Goal: Task Accomplishment & Management: Complete application form

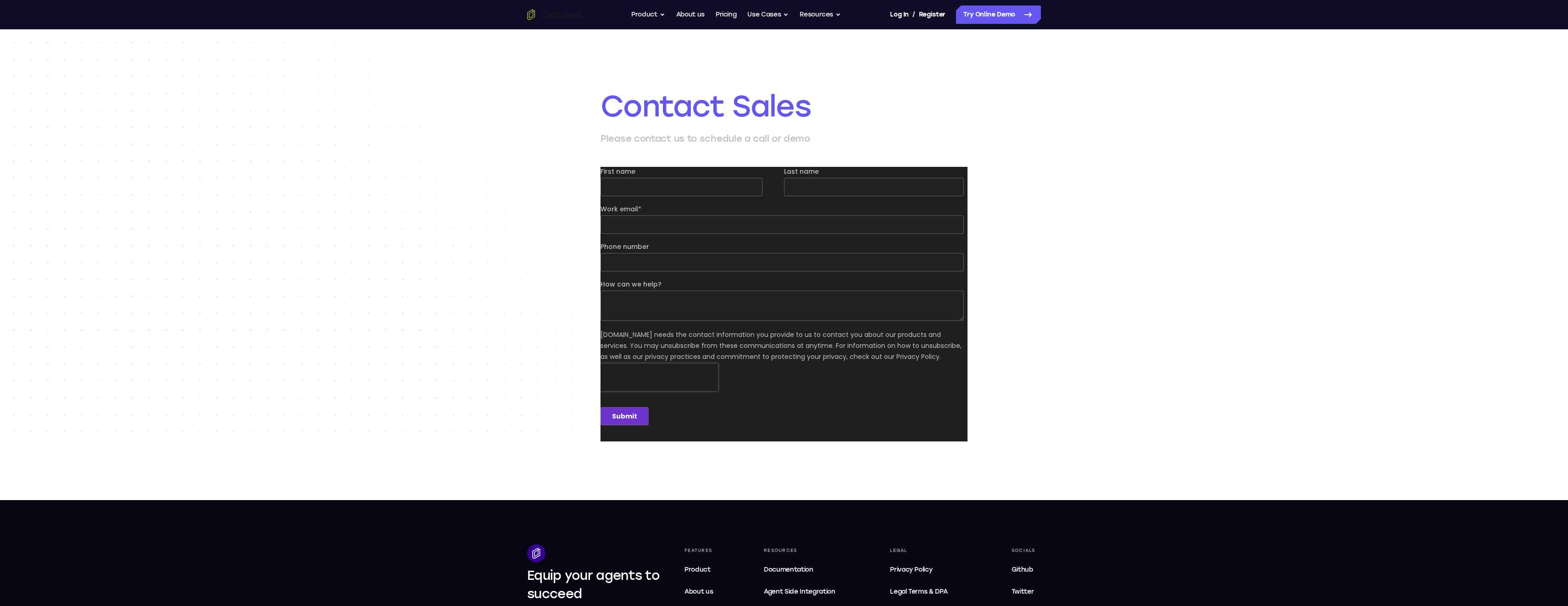
click at [670, 184] on input "First name" at bounding box center [681, 187] width 162 height 18
type input "Steven"
type input "Kulhanek"
type input "steven.kulhanek@practicetek.com"
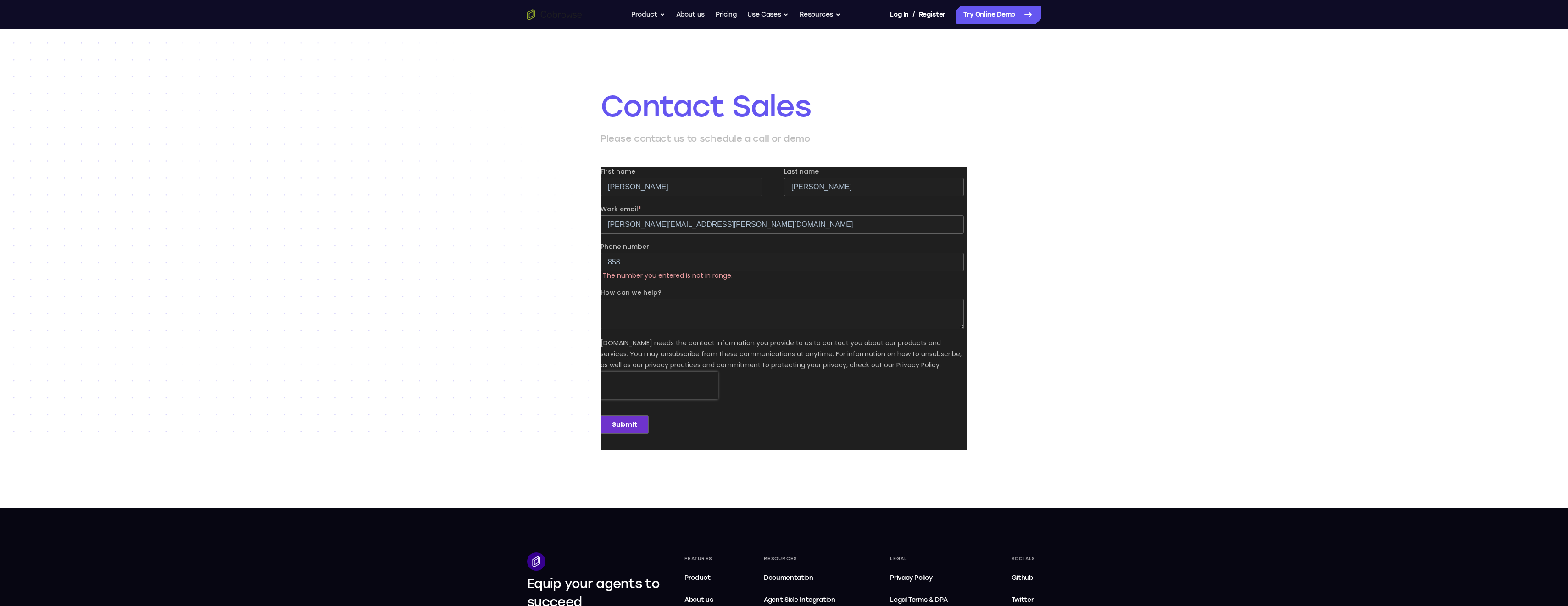
type input "8586170914"
type textarea "Industry Reputation"
click at [719, 305] on textarea "Industry Reputation" at bounding box center [782, 306] width 364 height 30
click at [719, 303] on textarea "Industry Reputation" at bounding box center [782, 306] width 364 height 30
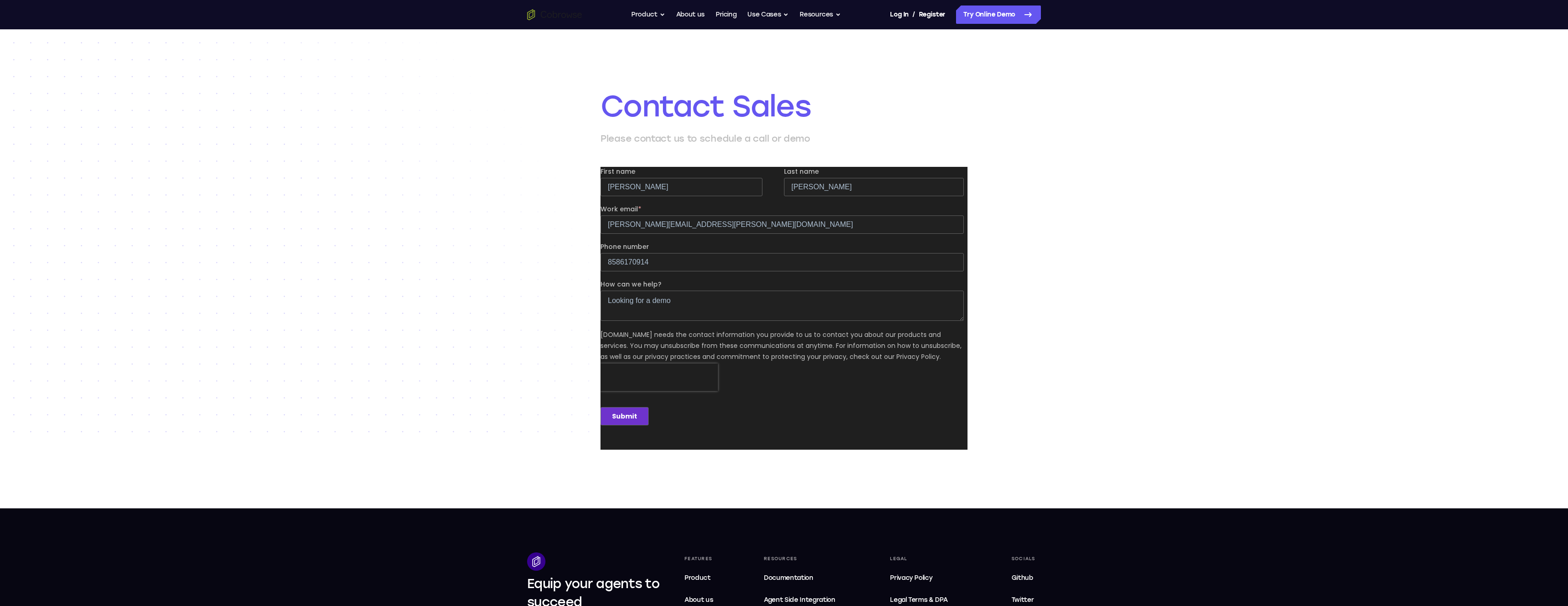
click at [688, 298] on textarea "Looking for a demo" at bounding box center [782, 306] width 364 height 30
click at [737, 296] on textarea "Initial questions and possible demo schedule" at bounding box center [782, 306] width 364 height 30
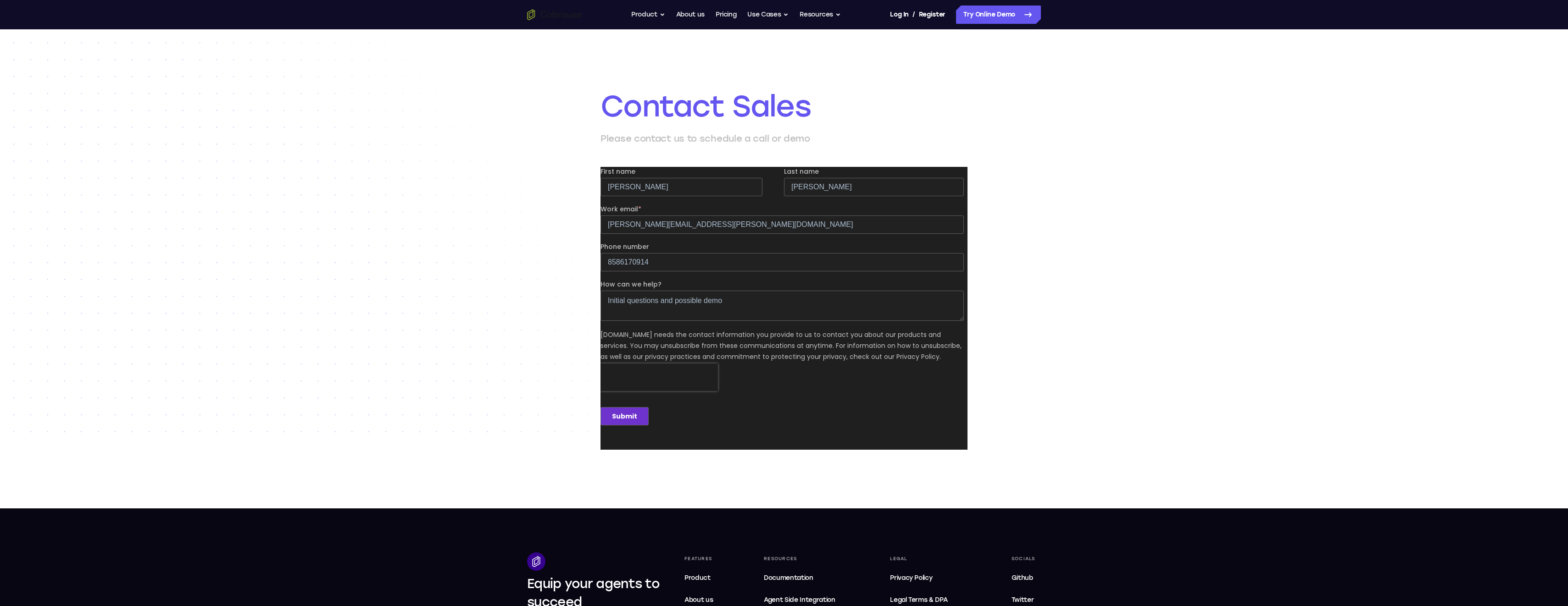
type textarea "Initial questions and possible demo"
click at [615, 416] on input "Submit" at bounding box center [624, 417] width 48 height 18
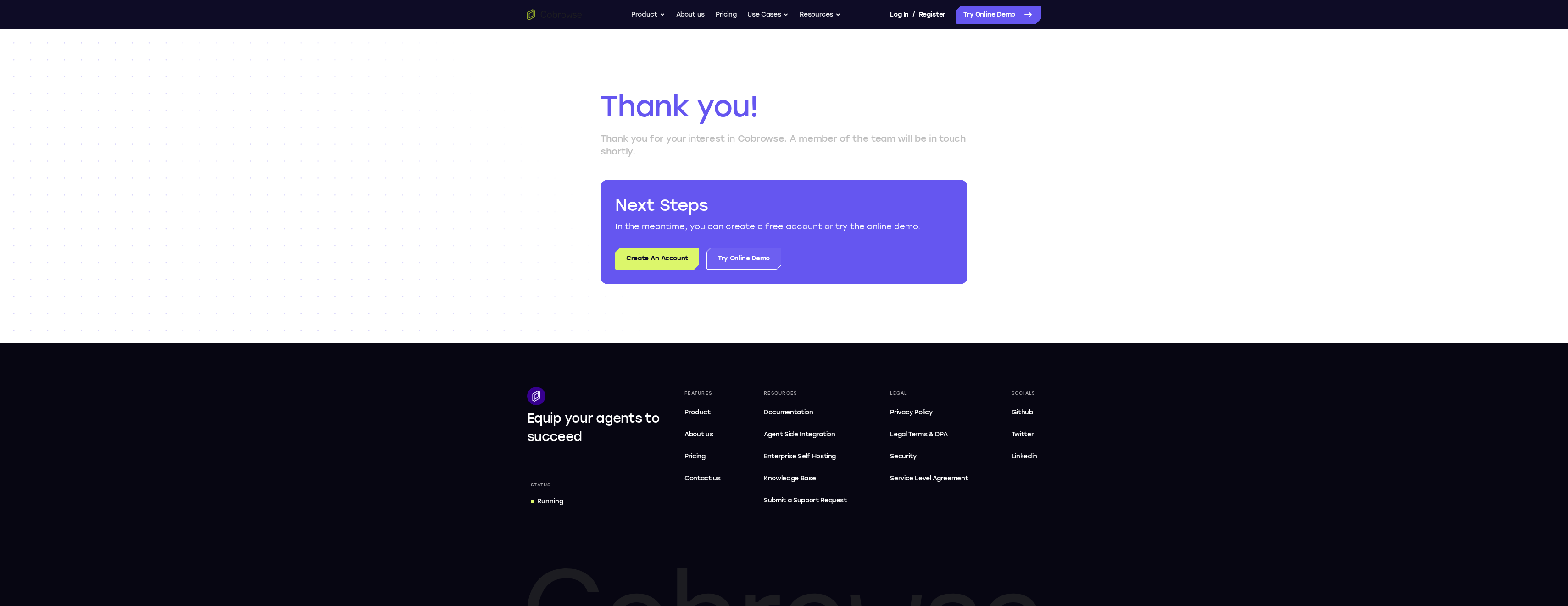
click at [765, 267] on link "Try Online Demo" at bounding box center [744, 259] width 75 height 22
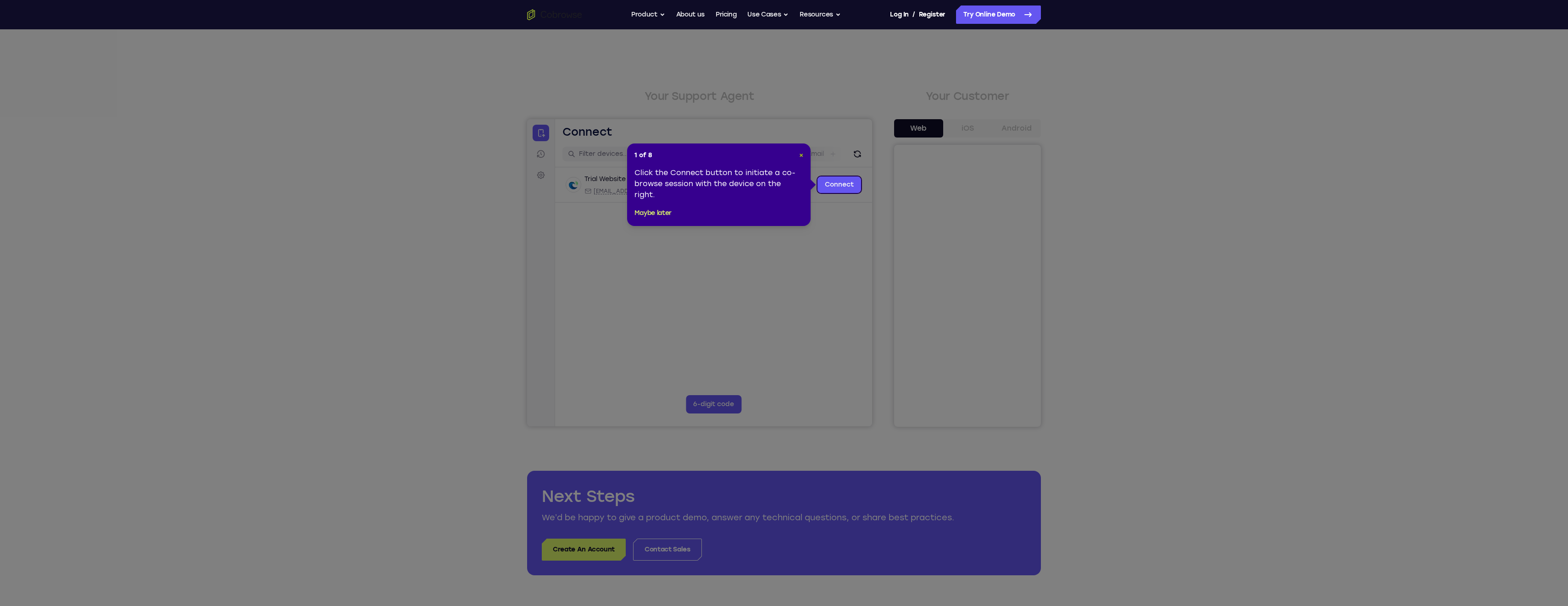
click at [802, 153] on span "×" at bounding box center [801, 155] width 4 height 8
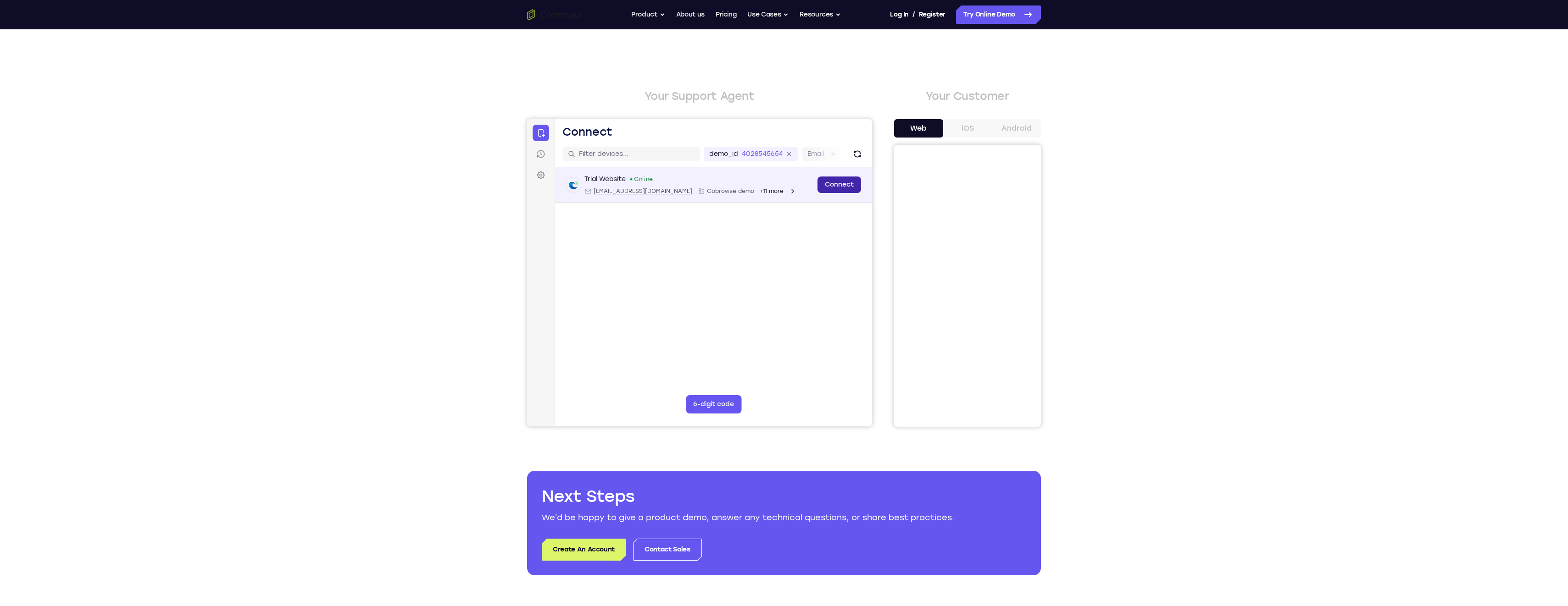
click at [835, 187] on link "Connect" at bounding box center [839, 185] width 43 height 17
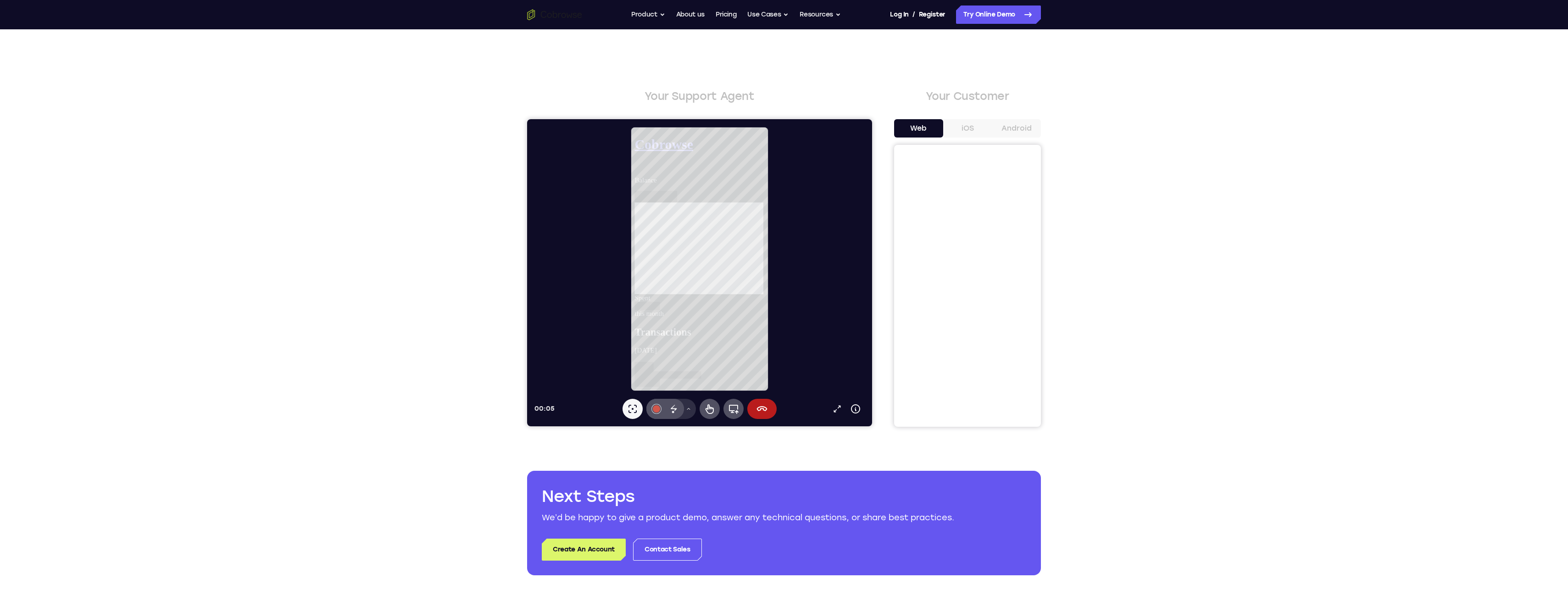
click at [688, 411] on icon at bounding box center [688, 409] width 6 height 6
click at [761, 411] on icon at bounding box center [761, 409] width 11 height 11
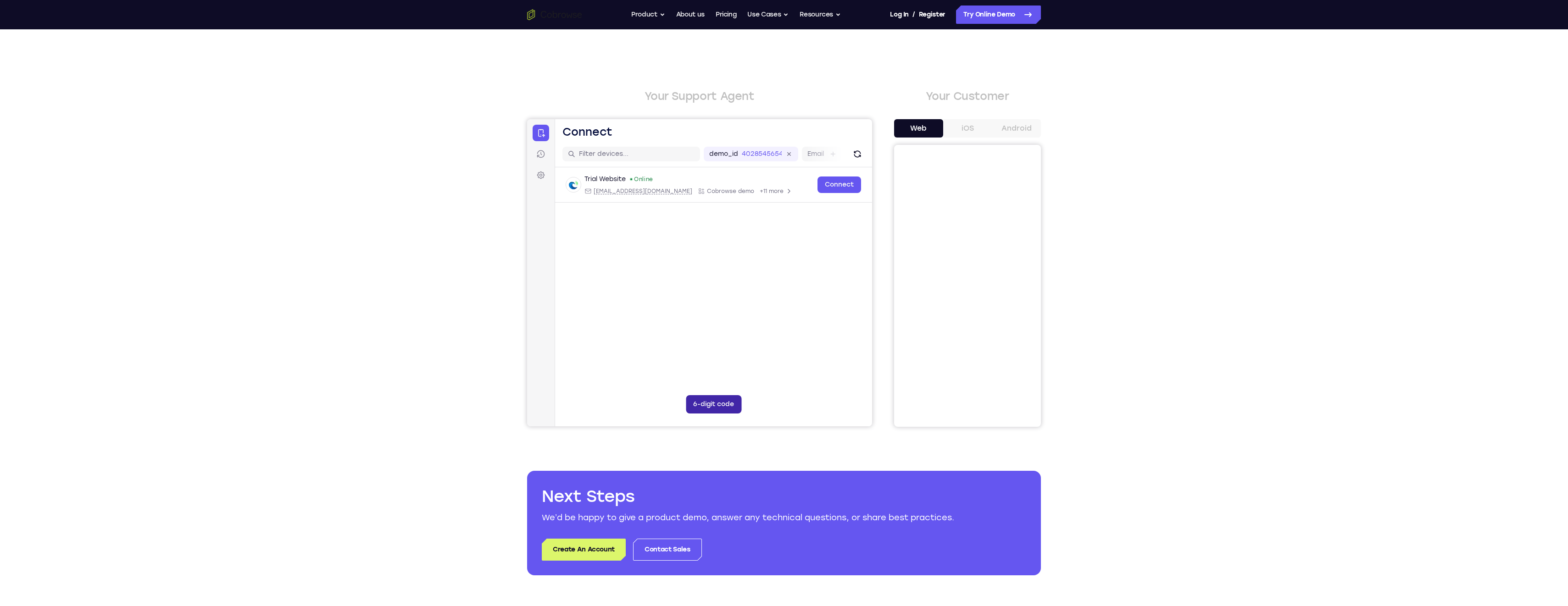
click at [726, 396] on button "6-digit code" at bounding box center [713, 404] width 56 height 18
click at [684, 235] on div at bounding box center [699, 272] width 345 height 307
click at [539, 160] on div at bounding box center [699, 272] width 345 height 307
click at [541, 177] on div at bounding box center [699, 272] width 345 height 307
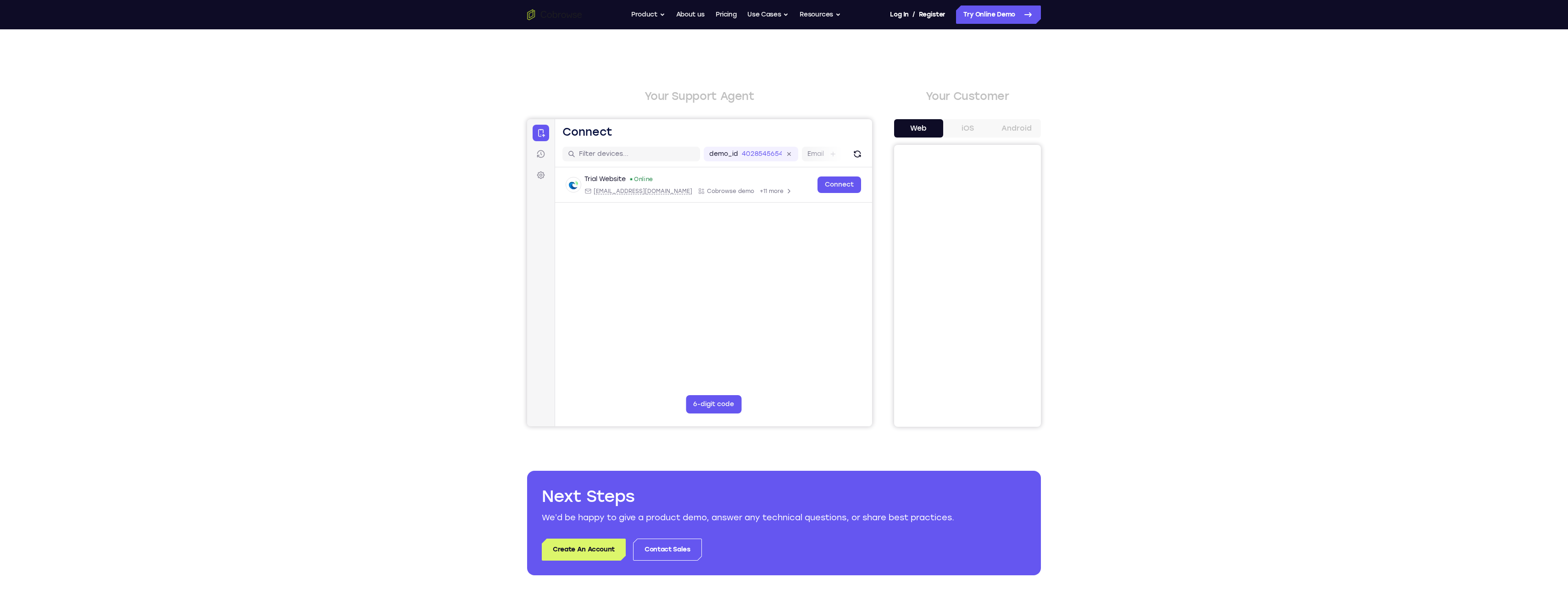
click at [541, 177] on div at bounding box center [699, 272] width 345 height 307
click at [780, 10] on button "Use Cases" at bounding box center [768, 15] width 41 height 18
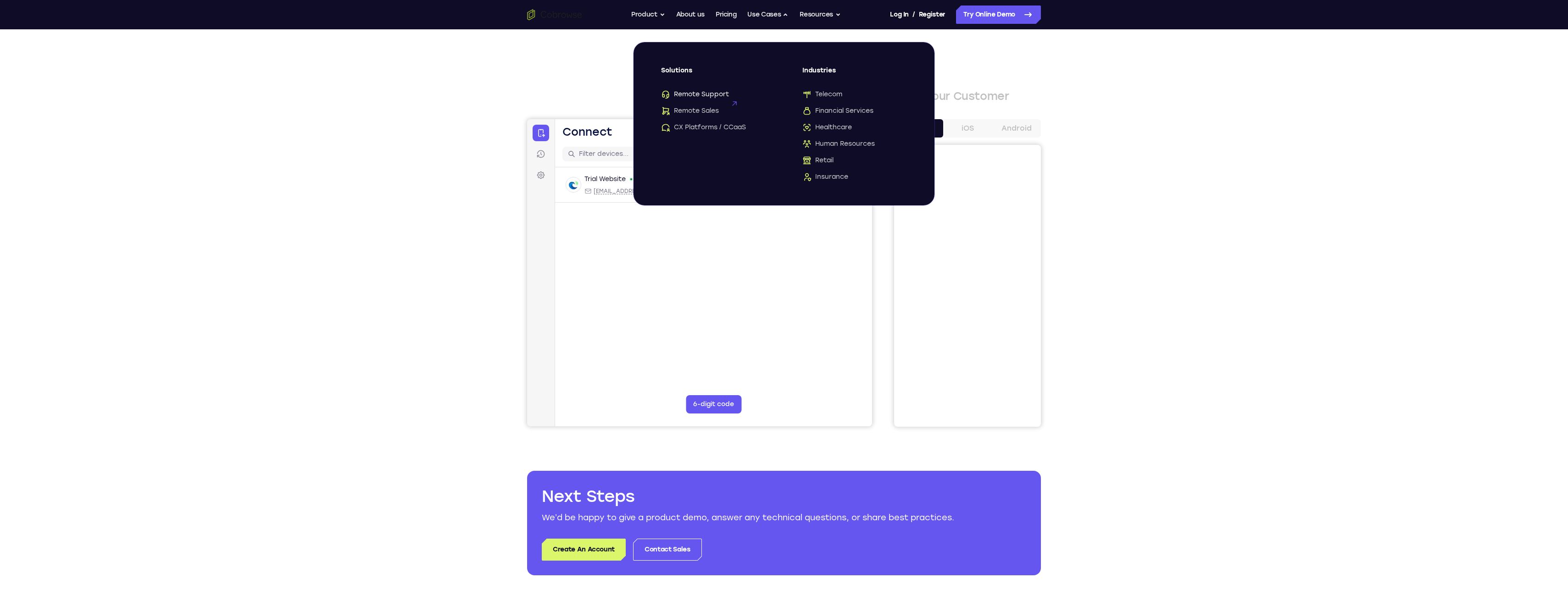
click at [713, 91] on span "Remote Support" at bounding box center [695, 94] width 68 height 9
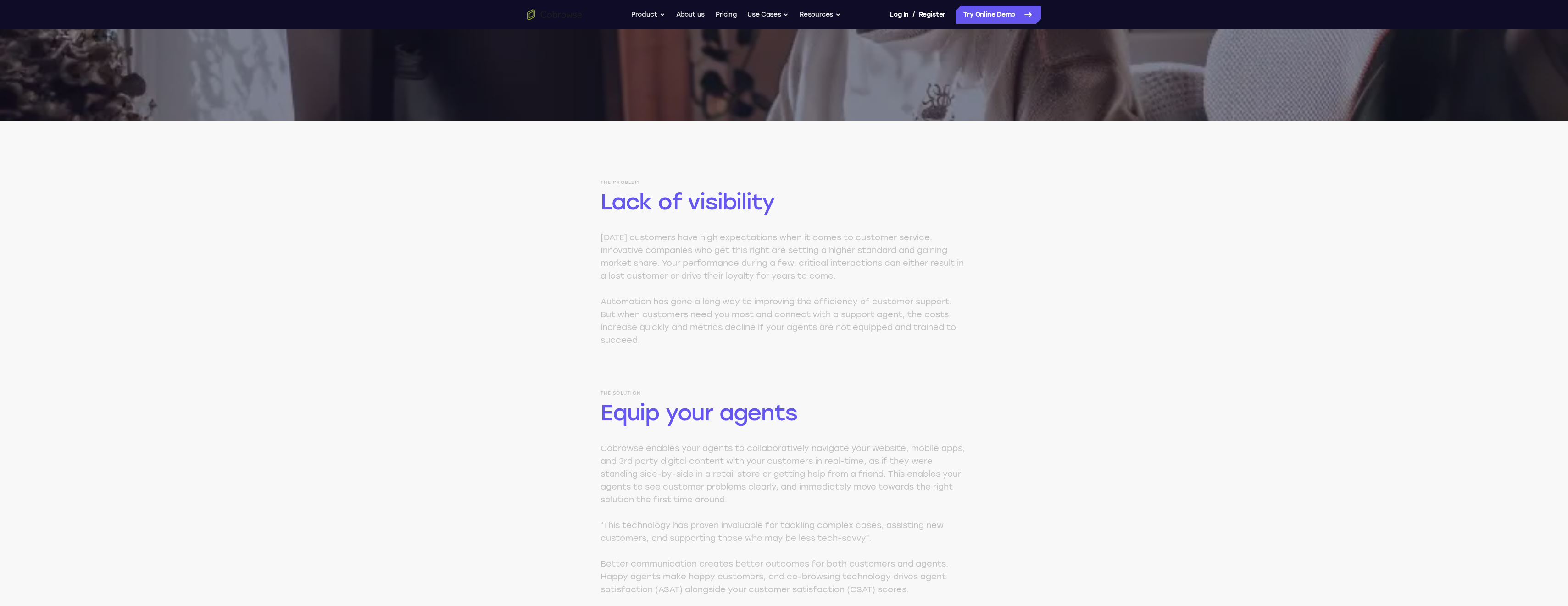
scroll to position [46, 0]
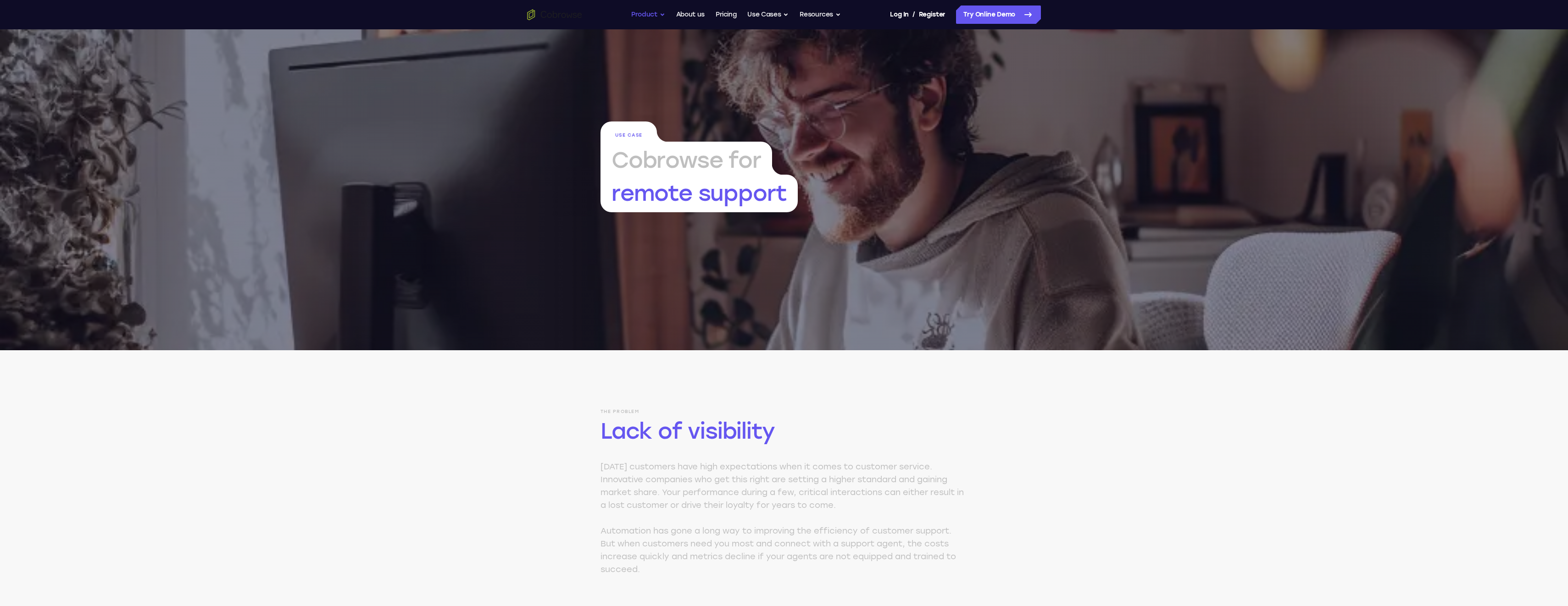
click at [656, 17] on button "Product" at bounding box center [648, 15] width 34 height 18
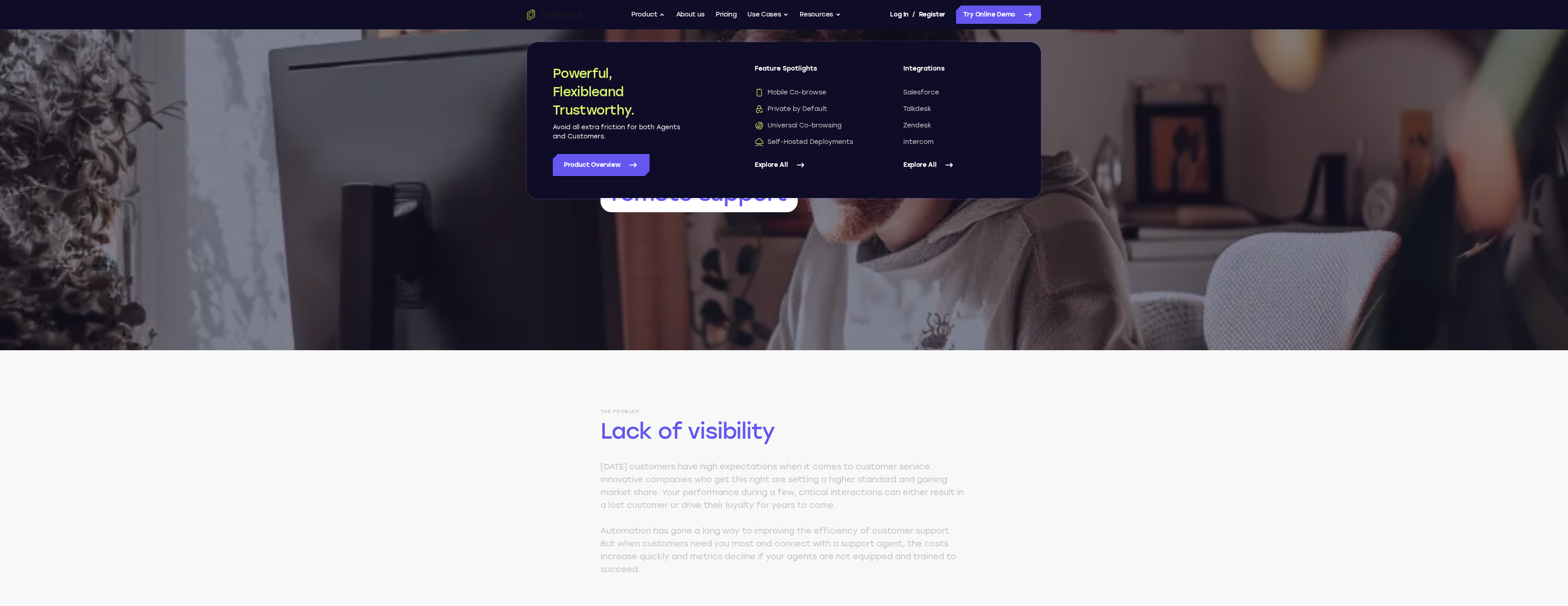
click at [926, 162] on link "Explore All" at bounding box center [959, 165] width 112 height 22
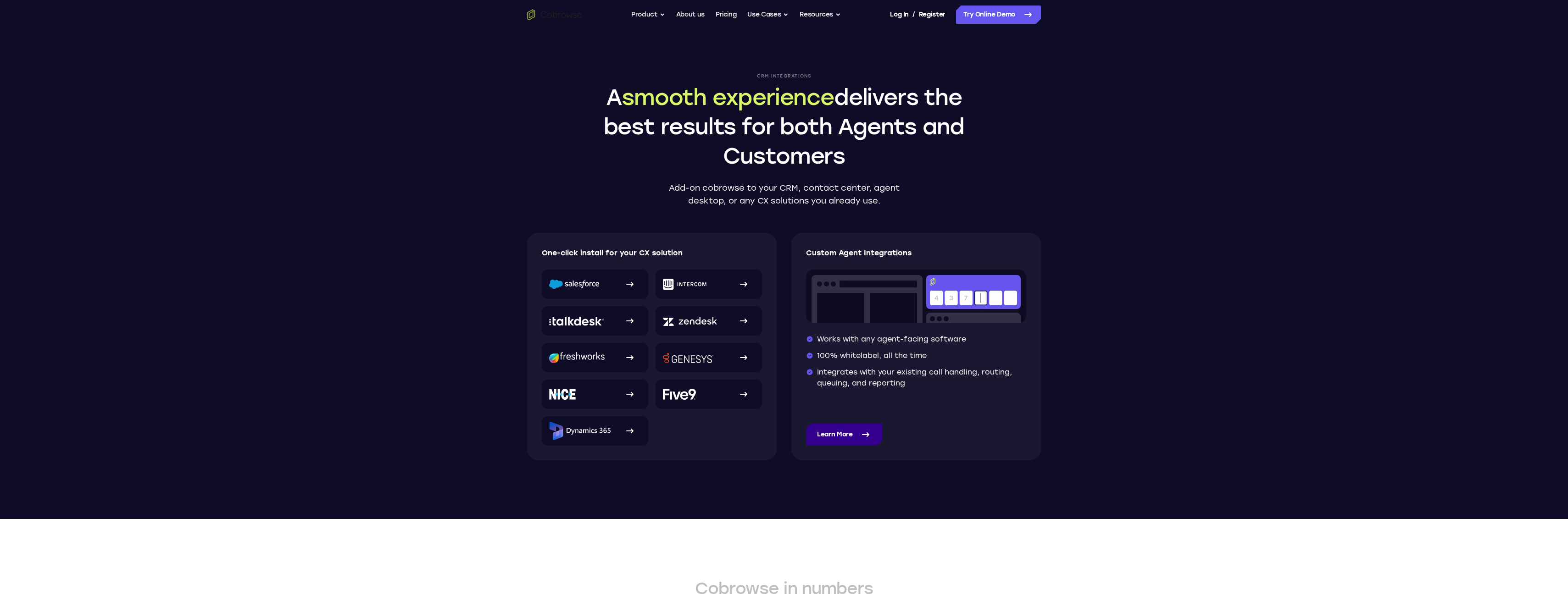
click at [851, 436] on link "Learn More" at bounding box center [844, 435] width 76 height 22
